Goal: Task Accomplishment & Management: Manage account settings

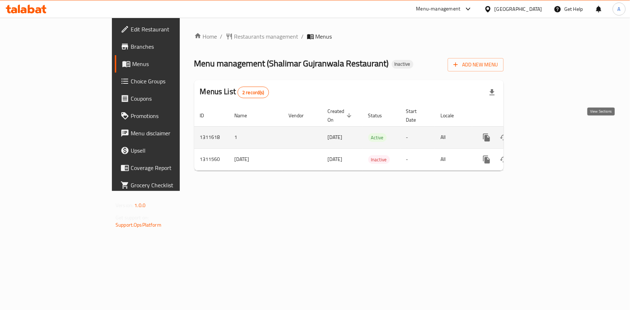
click at [543, 133] on icon "enhanced table" at bounding box center [538, 137] width 9 height 9
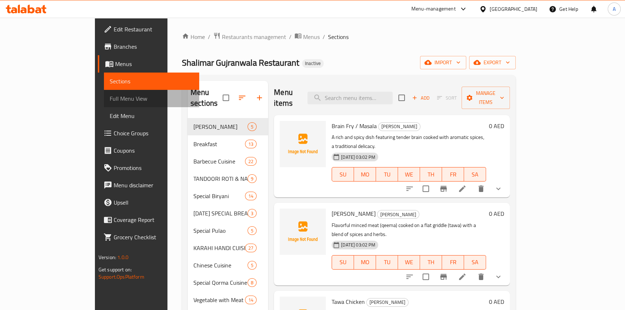
click at [110, 96] on span "Full Menu View" at bounding box center [152, 98] width 84 height 9
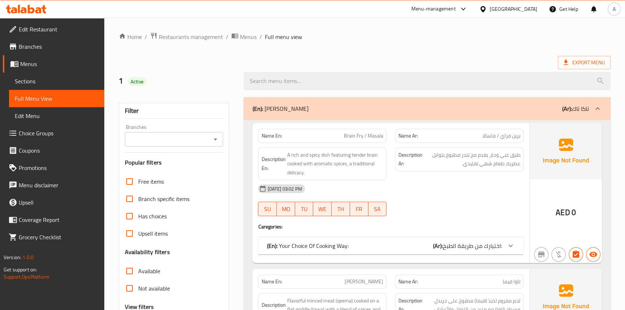
click at [380, 40] on ol "Home / Restaurants management / Menus / Full menu view" at bounding box center [365, 36] width 492 height 9
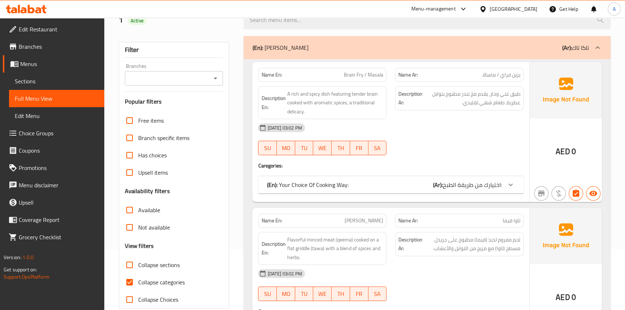
scroll to position [164, 0]
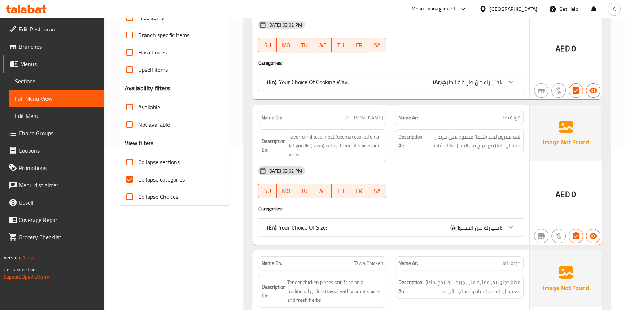
click at [123, 184] on input "Collapse categories" at bounding box center [129, 179] width 17 height 17
checkbox input "false"
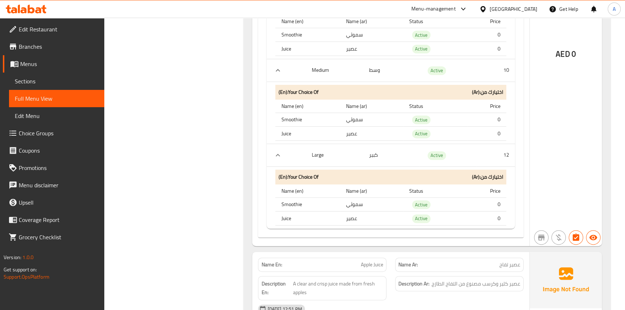
scroll to position [33710, 0]
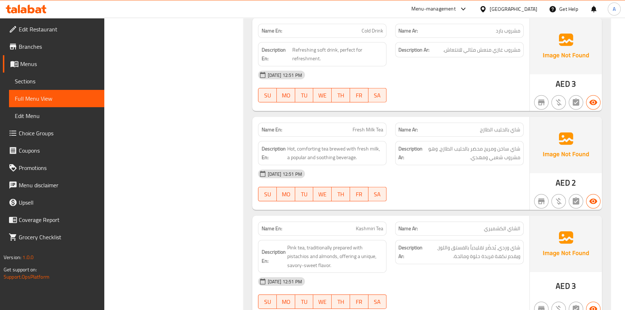
click at [384, 222] on div "Name En: Kashmiri Tea" at bounding box center [322, 229] width 129 height 14
copy span "Kashmiri Tea"
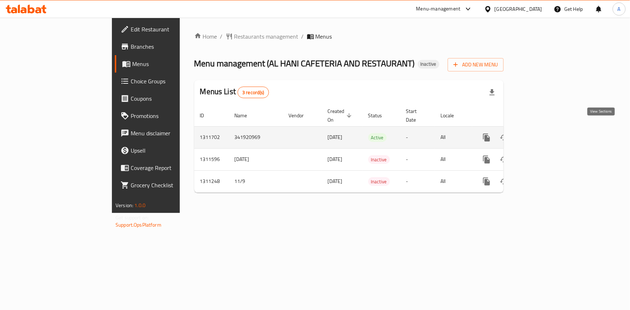
click at [542, 134] on icon "enhanced table" at bounding box center [538, 137] width 6 height 6
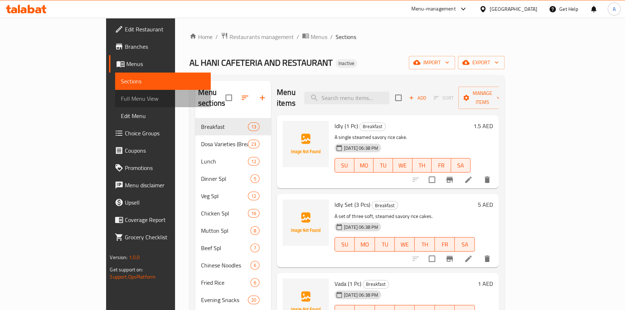
click at [121, 101] on span "Full Menu View" at bounding box center [163, 98] width 84 height 9
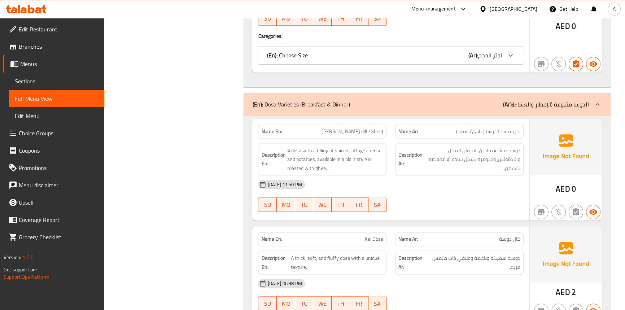
scroll to position [1378, 0]
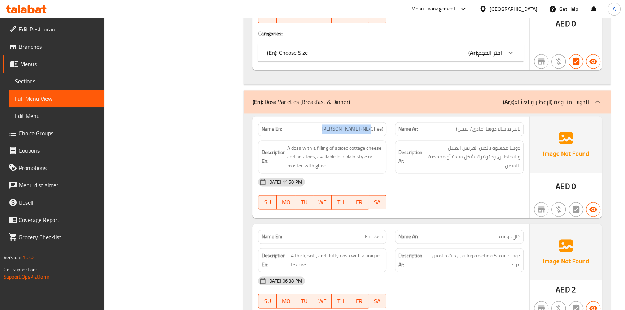
drag, startPoint x: 358, startPoint y: 129, endPoint x: 317, endPoint y: 129, distance: 41.2
click at [317, 129] on p "Name En: Paneer Masala Dosa (NL/Ghee)" at bounding box center [322, 129] width 122 height 8
copy span "Paneer Masala Dosa"
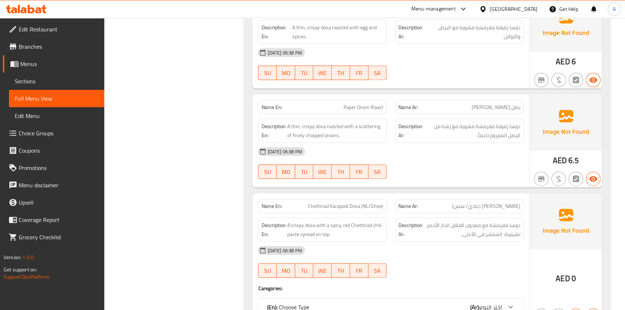
scroll to position [2297, 0]
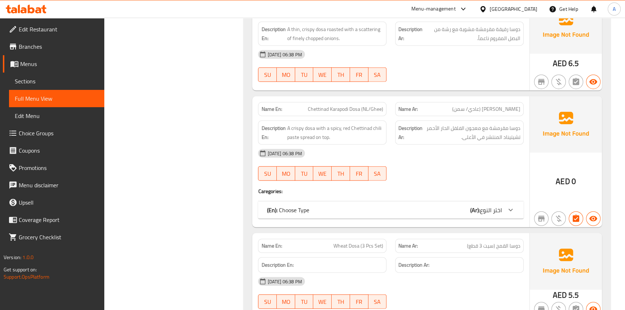
click at [417, 206] on div "(En): Choose Type (Ar): اختر النوع" at bounding box center [384, 210] width 235 height 9
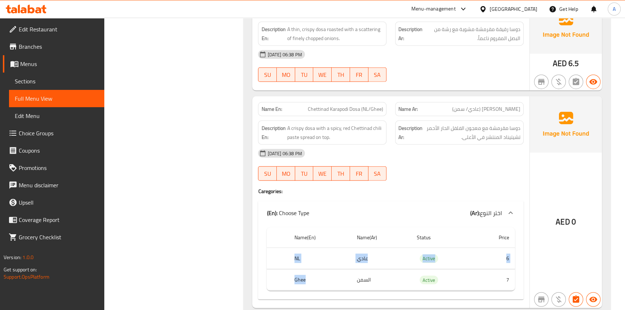
drag, startPoint x: 285, startPoint y: 255, endPoint x: 341, endPoint y: 278, distance: 60.5
click at [341, 278] on tbody "NL عادي Active 6 Ghee السمن Active 7" at bounding box center [391, 269] width 248 height 43
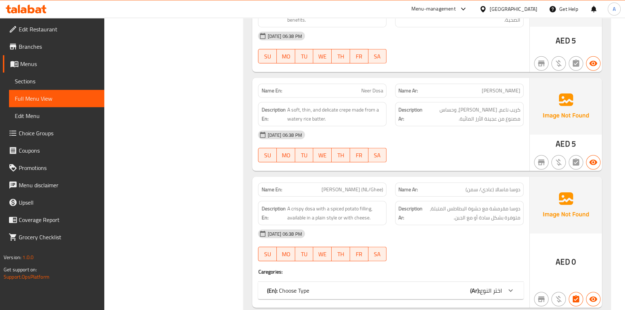
scroll to position [2790, 0]
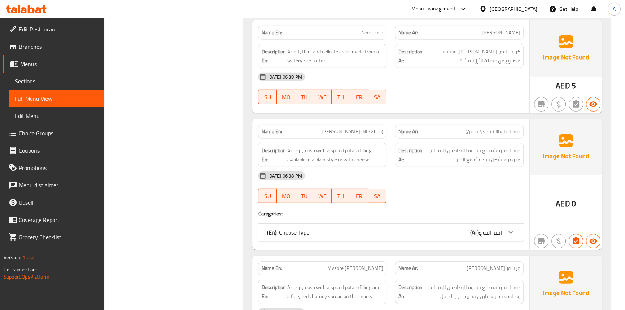
click at [359, 233] on div "(En): Choose Type (Ar): اختر النوع" at bounding box center [384, 232] width 235 height 9
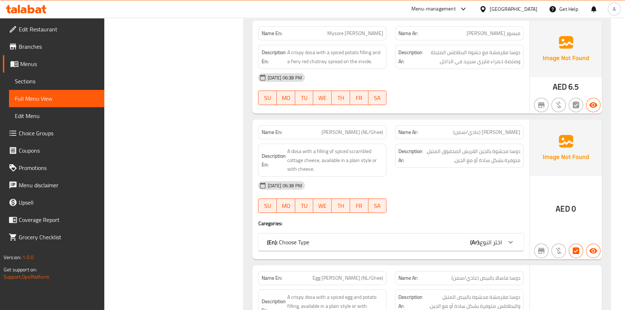
scroll to position [3249, 0]
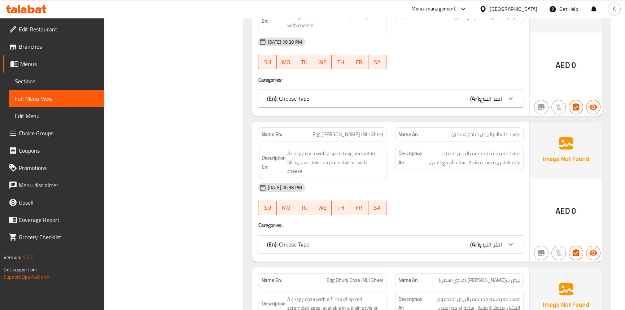
click at [364, 131] on span "Egg Masala Dosa (NL/Ghee)" at bounding box center [348, 135] width 71 height 8
click at [375, 131] on span "Egg Masala Dosa (NL/Ghee)" at bounding box center [348, 135] width 71 height 8
drag, startPoint x: 322, startPoint y: 130, endPoint x: 391, endPoint y: 131, distance: 68.2
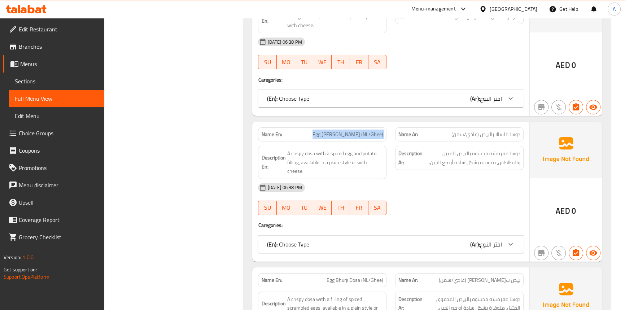
click at [391, 131] on div "Name En: Egg Masala Dosa (NL/Ghee) Name Ar: دوسا ماسالا بالبيض (عادي/سمن)" at bounding box center [391, 134] width 274 height 23
copy span "Egg Masala Dosa (NL/Ghee)"
